Goal: Task Accomplishment & Management: Use online tool/utility

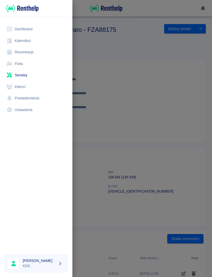
click at [28, 51] on link "Rezerwacje" at bounding box center [36, 52] width 64 height 12
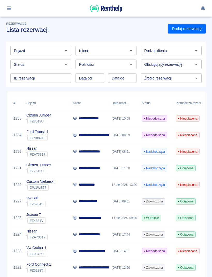
click at [105, 134] on p "**********" at bounding box center [102, 134] width 46 height 5
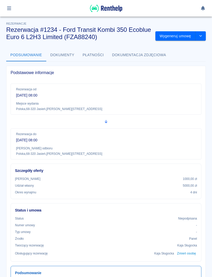
click at [178, 38] on button "Wygeneruj umowę" at bounding box center [176, 36] width 40 height 10
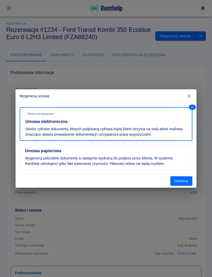
click at [186, 182] on button "Generuj" at bounding box center [182, 181] width 22 height 10
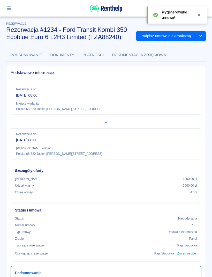
click at [173, 39] on button "Podpisz umowę elektroniczną" at bounding box center [165, 36] width 59 height 10
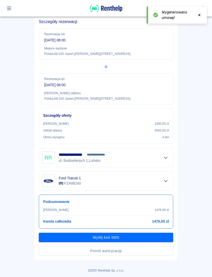
scroll to position [39, 0]
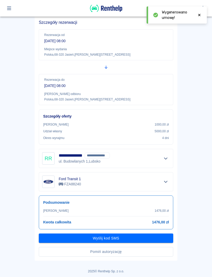
click at [151, 251] on button "Pomiń autoryzację" at bounding box center [106, 252] width 135 height 10
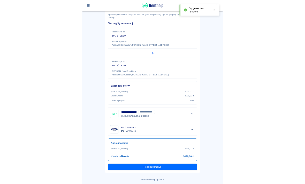
scroll to position [26, 0]
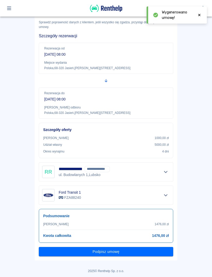
click at [157, 253] on button "Podpisz umowę" at bounding box center [106, 252] width 135 height 10
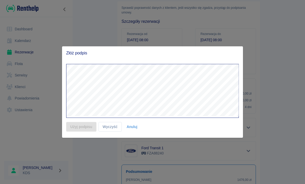
click at [131, 131] on button "Anuluj" at bounding box center [132, 127] width 17 height 10
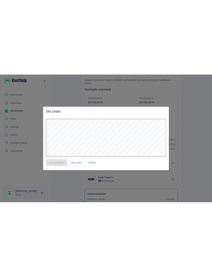
scroll to position [68, 0]
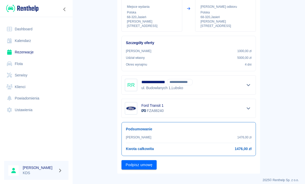
click at [128, 160] on button "Podpisz umowę" at bounding box center [139, 165] width 35 height 10
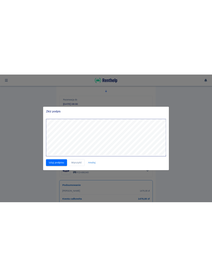
scroll to position [0, 0]
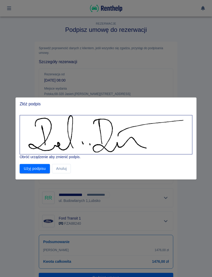
click at [42, 170] on button "Użyj podpisu" at bounding box center [35, 169] width 30 height 10
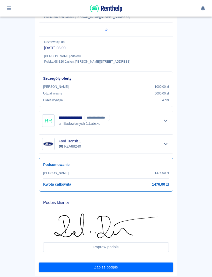
scroll to position [83, 0]
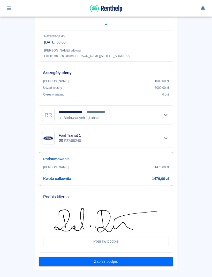
click at [138, 265] on button "Zapisz podpis" at bounding box center [106, 262] width 135 height 10
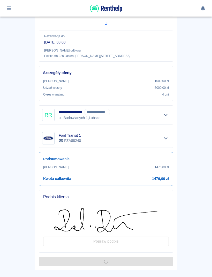
click at [140, 267] on div "**********" at bounding box center [106, 114] width 143 height 311
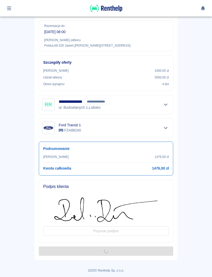
scroll to position [94, 0]
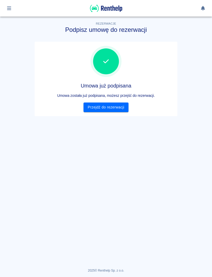
click at [116, 108] on link "Przejdź do rezerwacji" at bounding box center [106, 107] width 45 height 10
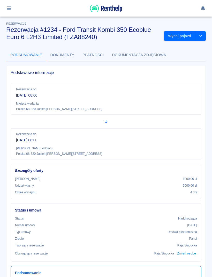
click at [182, 35] on button "Wydaj pojazd" at bounding box center [180, 36] width 32 height 10
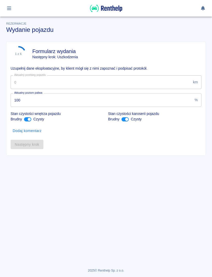
type input "125484"
click at [36, 149] on button "Następny krok" at bounding box center [27, 145] width 33 height 10
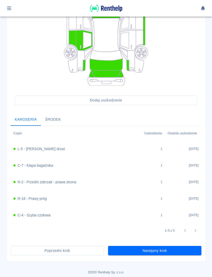
scroll to position [102, 0]
click at [173, 251] on button "Następny krok" at bounding box center [154, 251] width 93 height 10
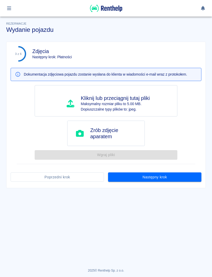
scroll to position [0, 0]
click at [183, 184] on div "3 z 6 Zdjęcia Następny krok: Płatności Dokumentacja zdjęciowa pojazdu zostanie …" at bounding box center [105, 115] width 199 height 146
click at [179, 180] on button "Następny krok" at bounding box center [154, 177] width 93 height 10
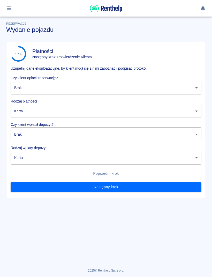
click at [173, 90] on body "Używamy plików Cookies, by zapewnić Ci najlepsze możliwe doświadczenie. Aby dow…" at bounding box center [106, 138] width 212 height 277
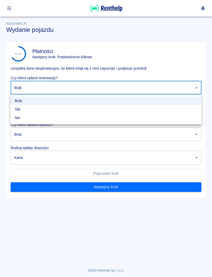
click at [48, 112] on li "Tak" at bounding box center [106, 109] width 191 height 9
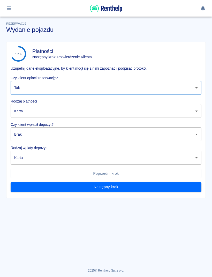
type input "true"
click at [63, 114] on body "Używamy plików Cookies, by zapewnić Ci najlepsze możliwe doświadczenie. Aby dow…" at bounding box center [106, 138] width 212 height 277
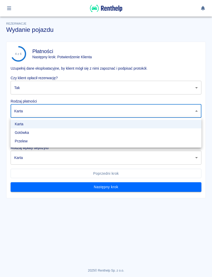
click at [43, 136] on li "Gotówka" at bounding box center [106, 132] width 191 height 9
type input "cash"
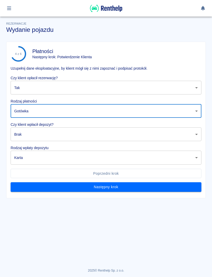
click at [51, 136] on body "Używamy plików Cookies, by zapewnić Ci najlepsze możliwe doświadczenie. Aby dow…" at bounding box center [106, 138] width 212 height 277
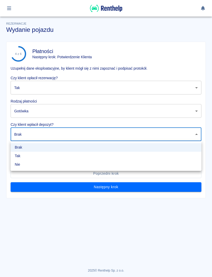
click at [36, 159] on li "Tak" at bounding box center [106, 156] width 191 height 9
type input "true"
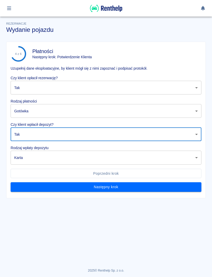
click at [49, 159] on body "Używamy plików Cookies, by zapewnić Ci najlepsze możliwe doświadczenie. Aby dow…" at bounding box center [106, 138] width 212 height 277
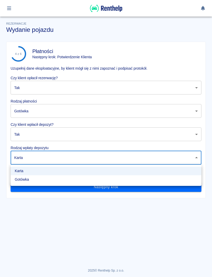
click at [41, 181] on li "Gotówka" at bounding box center [106, 179] width 191 height 9
type input "cash"
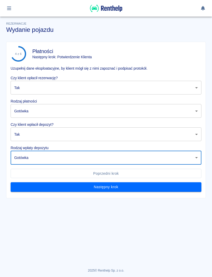
click at [163, 191] on button "Następny krok" at bounding box center [106, 187] width 191 height 10
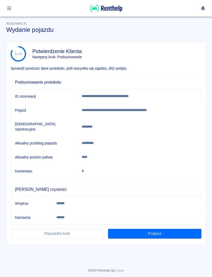
click at [164, 229] on button "Podpisz" at bounding box center [154, 234] width 93 height 10
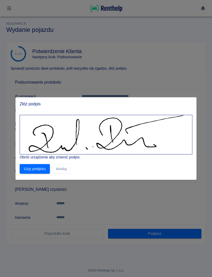
click at [42, 171] on button "Użyj podpisu" at bounding box center [35, 169] width 30 height 10
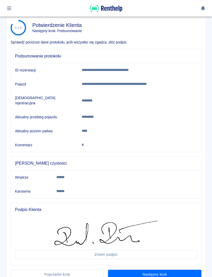
scroll to position [37, 0]
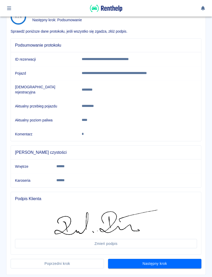
click at [170, 260] on button "Następny krok" at bounding box center [154, 264] width 93 height 10
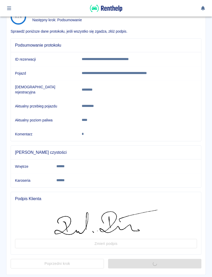
scroll to position [0, 0]
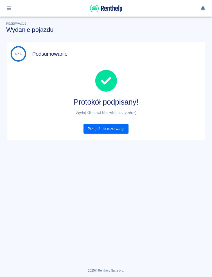
click at [114, 133] on link "Przejdź do rezerwacji" at bounding box center [106, 129] width 45 height 10
